Goal: Task Accomplishment & Management: Manage account settings

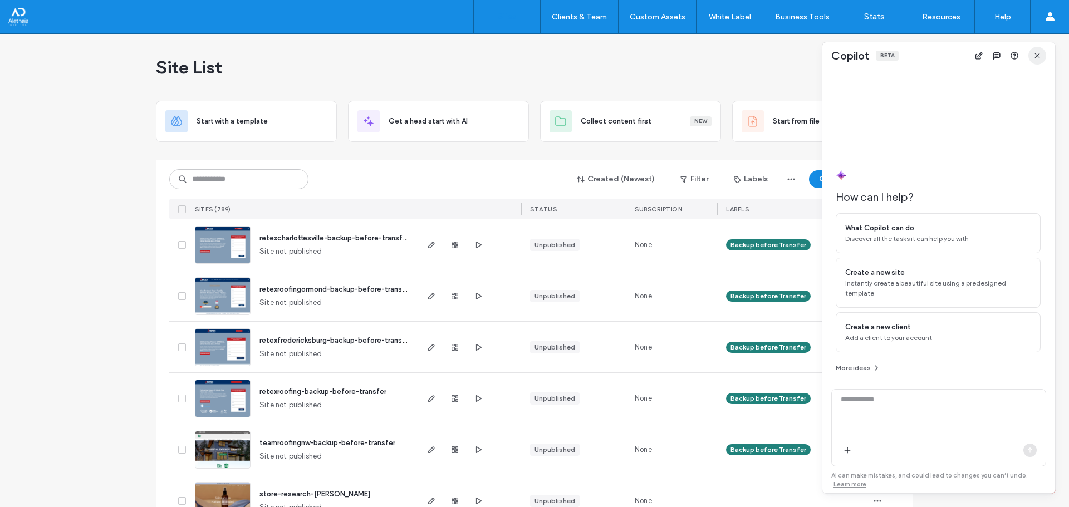
click at [1037, 56] on icon "button" at bounding box center [1037, 55] width 9 height 9
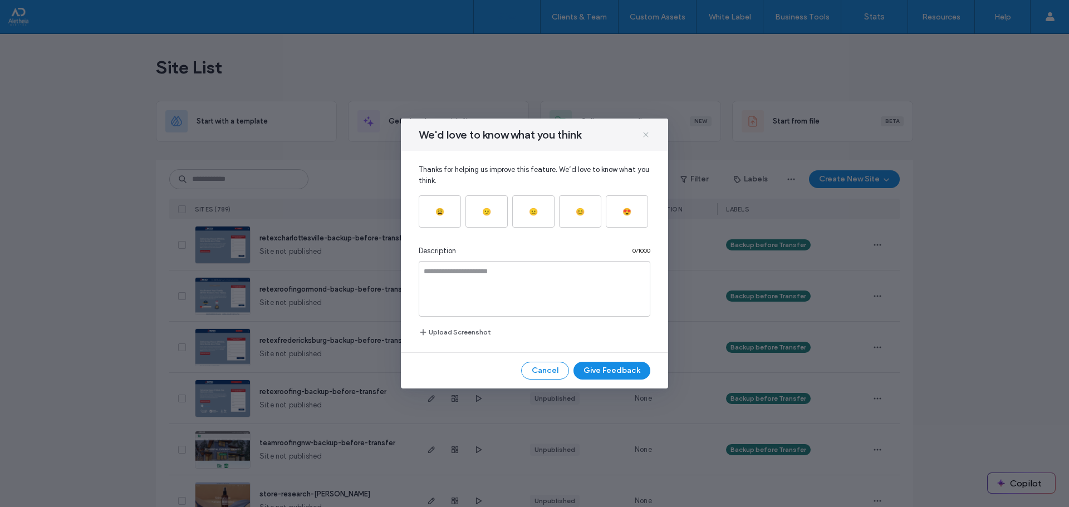
click at [644, 134] on icon at bounding box center [646, 134] width 9 height 9
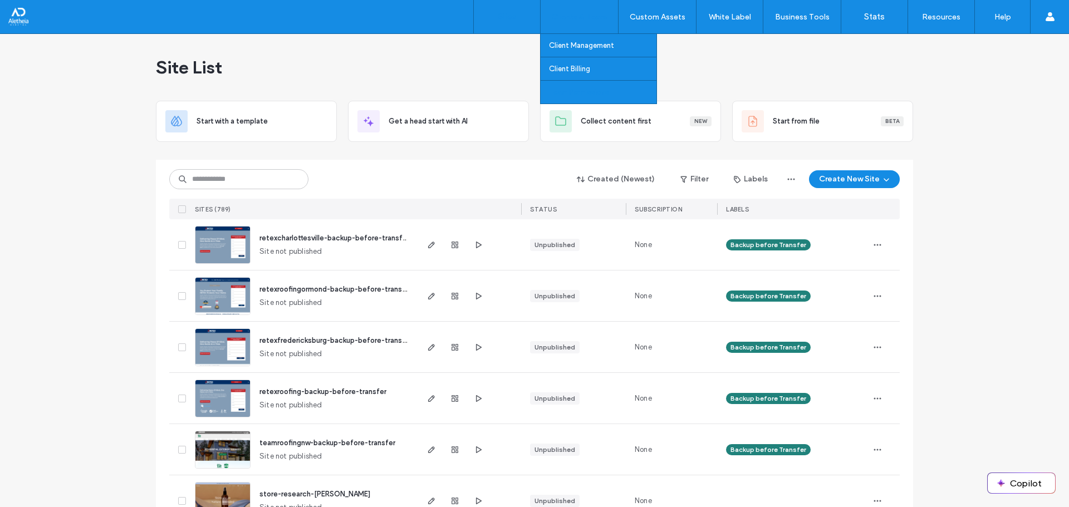
click at [569, 85] on link "Team Permissions" at bounding box center [602, 92] width 107 height 23
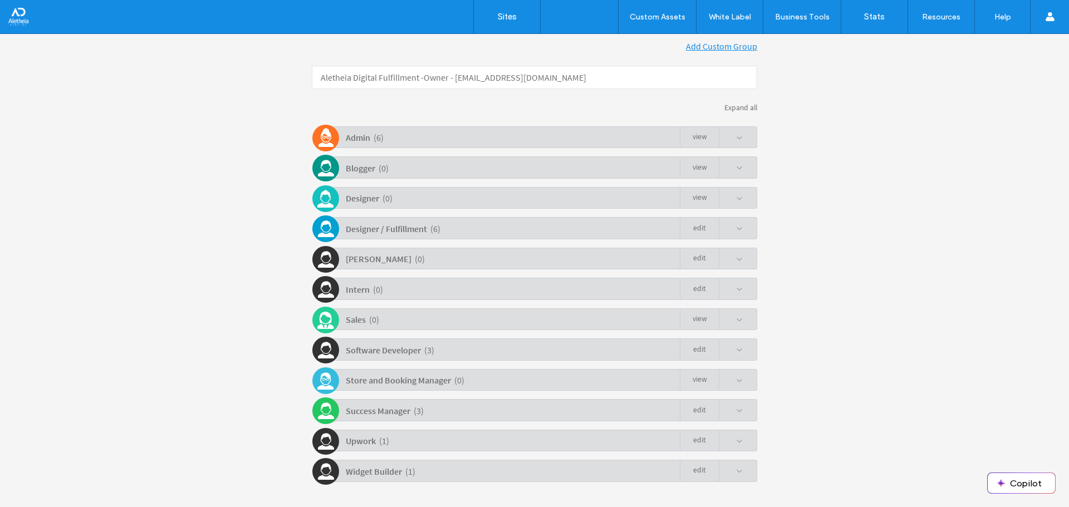
scroll to position [209, 0]
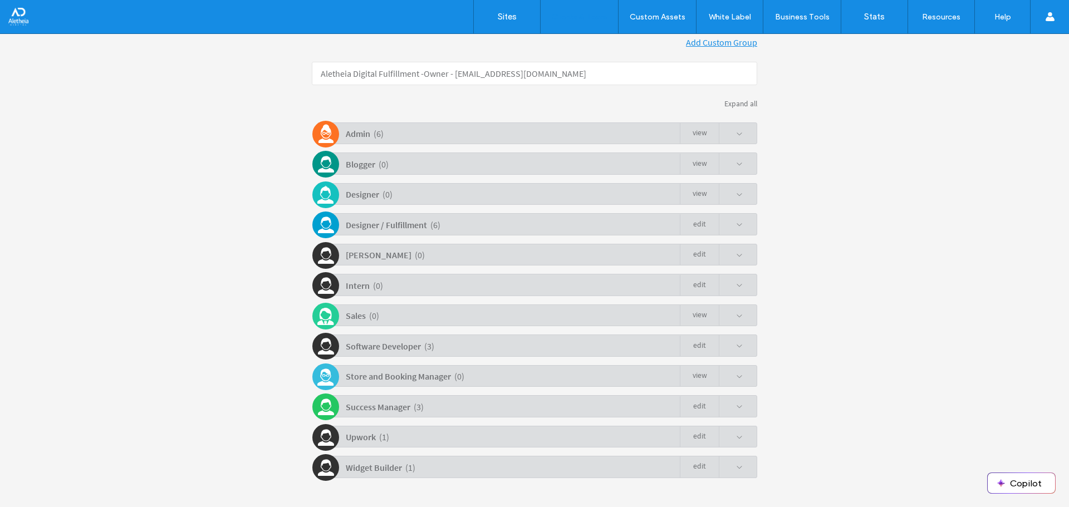
click at [739, 136] on div "Admin ( 6 ) view" at bounding box center [537, 134] width 440 height 22
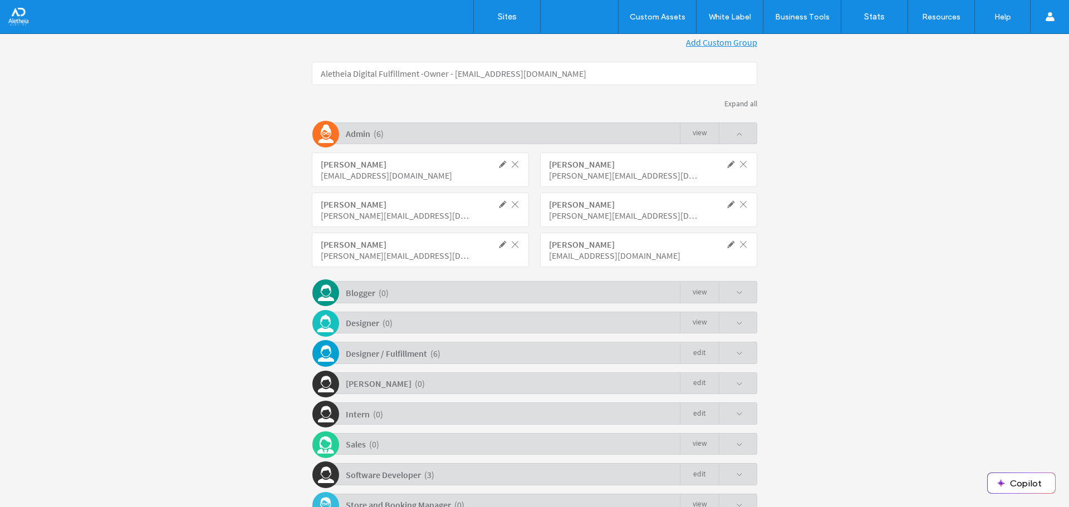
click at [739, 136] on div "Admin ( 6 ) view" at bounding box center [537, 134] width 440 height 22
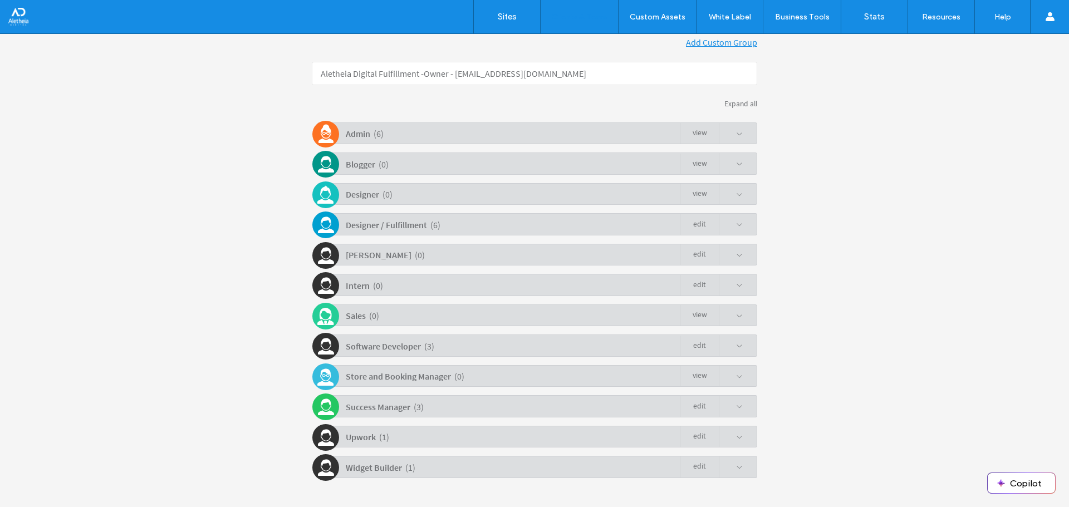
scroll to position [233, 0]
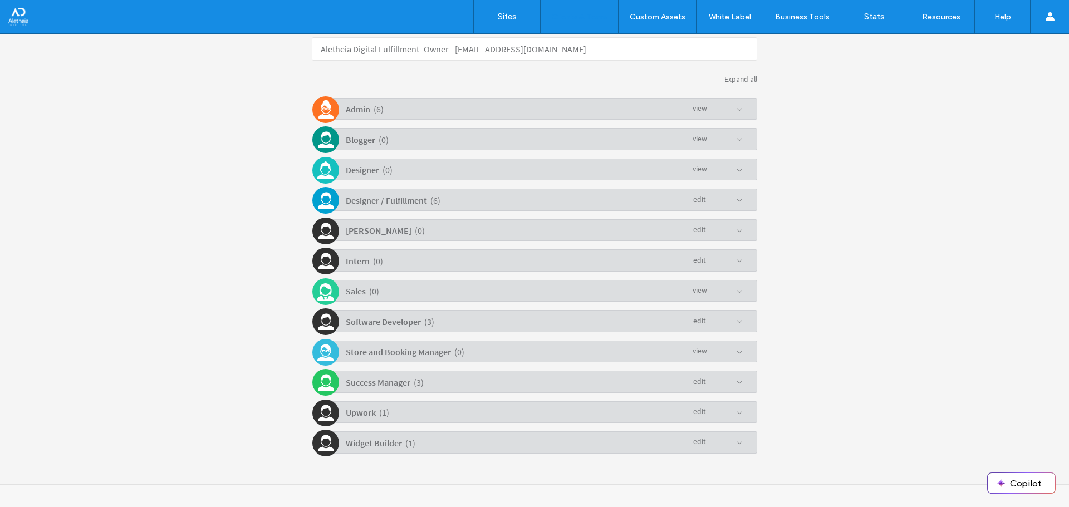
click at [743, 203] on div "Designer / Fulfillment ( 6 ) Edit" at bounding box center [537, 200] width 440 height 22
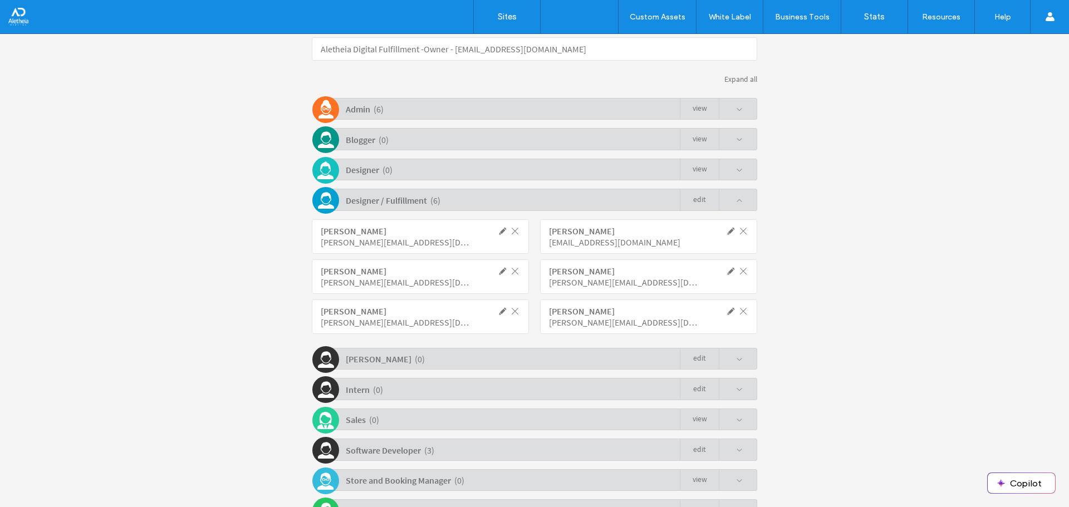
click at [698, 204] on link "Edit" at bounding box center [699, 200] width 39 height 21
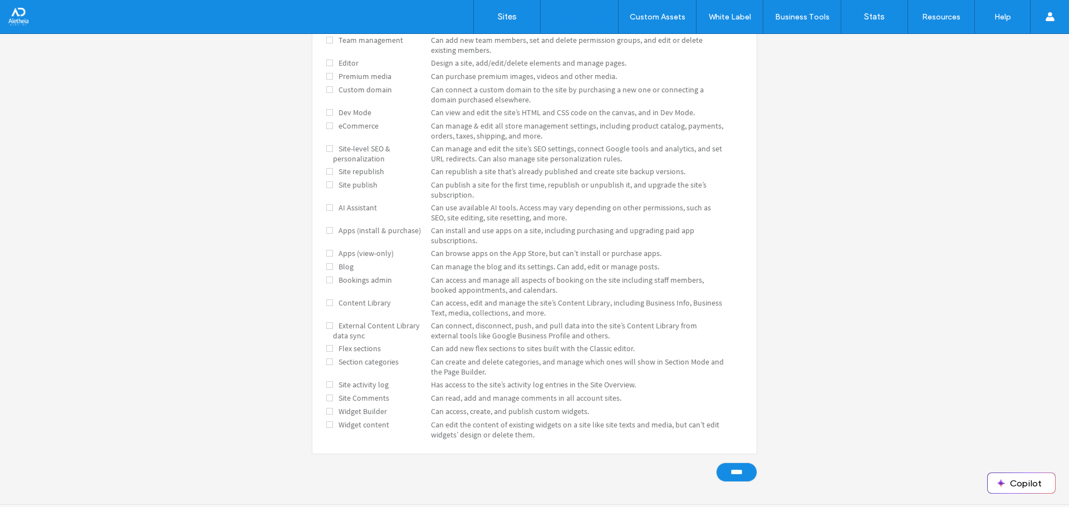
scroll to position [427, 0]
